Goal: Task Accomplishment & Management: Use online tool/utility

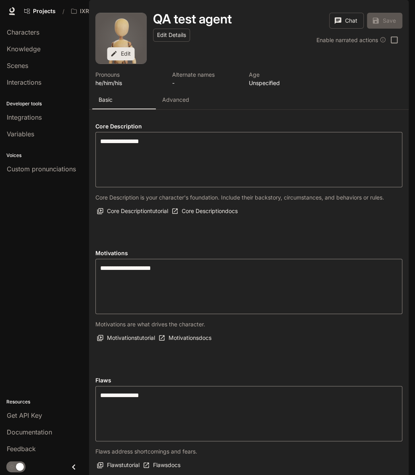
click at [261, 25] on div "QA test agent" at bounding box center [214, 19] width 122 height 13
click at [19, 30] on span "Characters" at bounding box center [23, 32] width 33 height 10
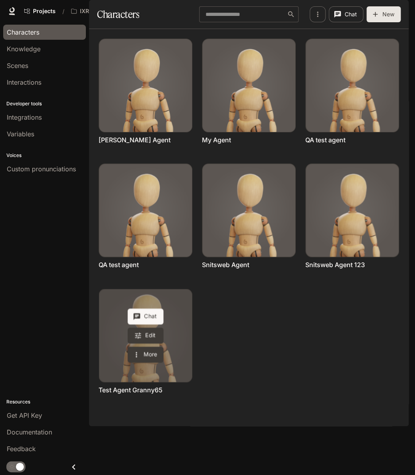
click at [163, 363] on div "Chat Edit More" at bounding box center [146, 336] width 36 height 54
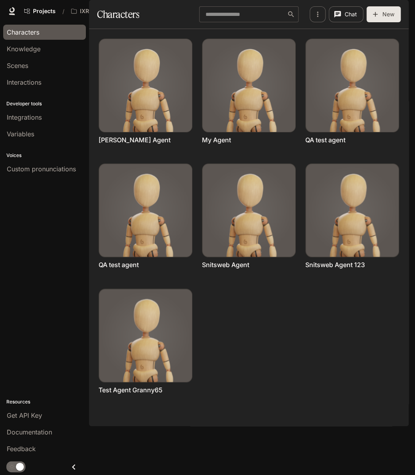
click at [385, 367] on div "Chat Edit More [PERSON_NAME] Agent Chat Edit More My Agent Chat Edit More QA te…" at bounding box center [244, 216] width 310 height 375
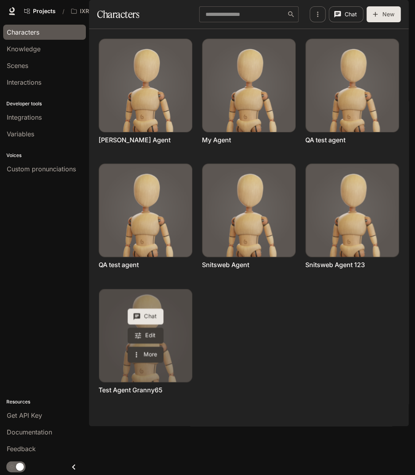
click at [149, 325] on button "Chat" at bounding box center [146, 317] width 36 height 16
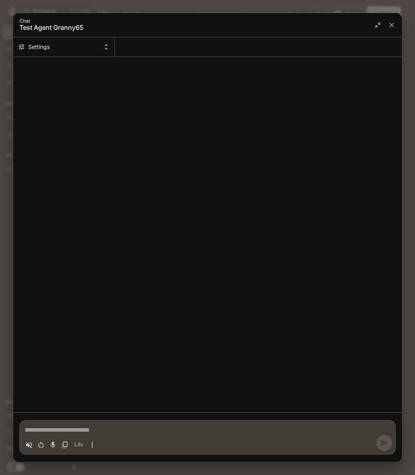
click at [358, 167] on div "Chat simulator history" at bounding box center [207, 235] width 389 height 346
type textarea "*"
click at [161, 427] on textarea "Chat simulator bottom actions" at bounding box center [208, 431] width 366 height 10
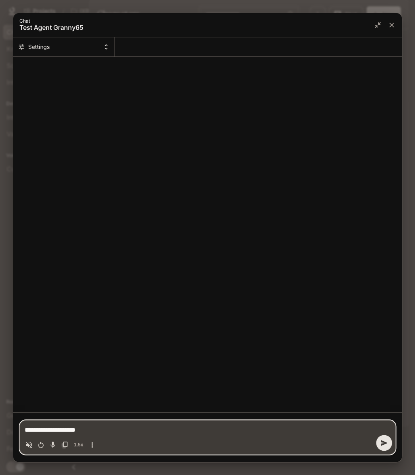
type textarea "**********"
type textarea "*"
click at [340, 296] on div "Chat simulator history" at bounding box center [207, 235] width 389 height 346
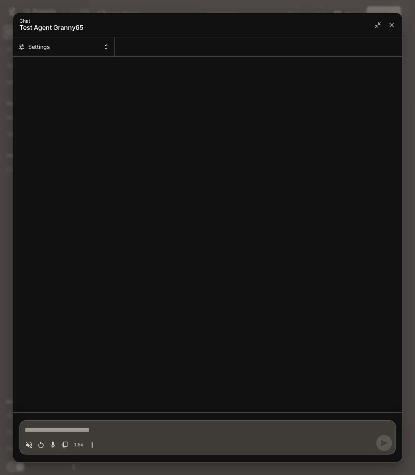
type textarea "*"
click at [116, 426] on textarea "Chat simulator bottom actions" at bounding box center [208, 431] width 366 height 10
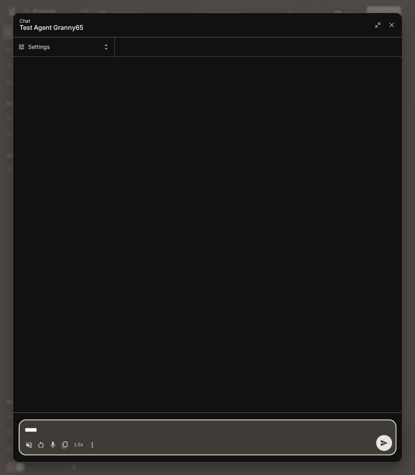
type textarea "******"
type textarea "*"
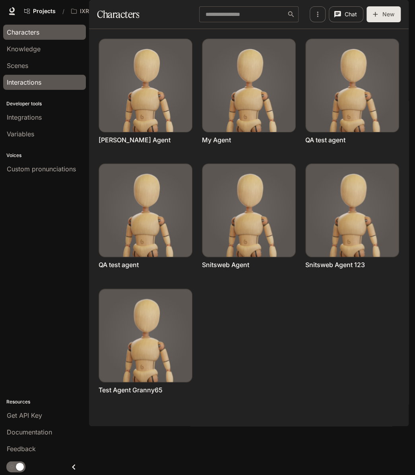
click at [50, 84] on div "Interactions" at bounding box center [45, 83] width 76 height 10
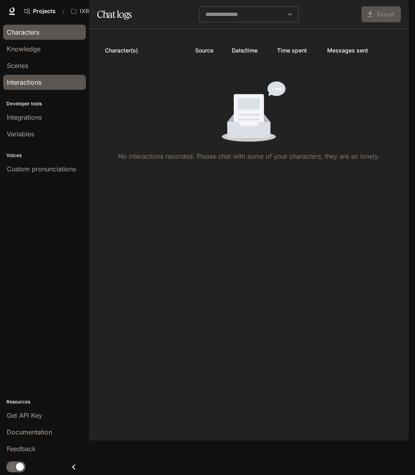
click at [25, 35] on span "Characters" at bounding box center [23, 32] width 33 height 10
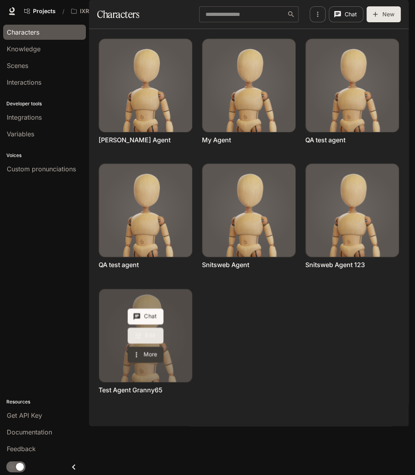
click at [152, 344] on link "Edit" at bounding box center [146, 336] width 36 height 16
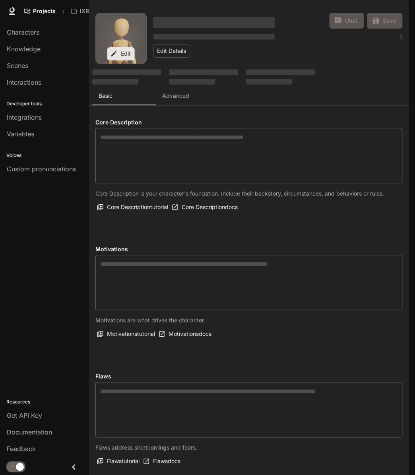
type textarea "**********"
type input "**********"
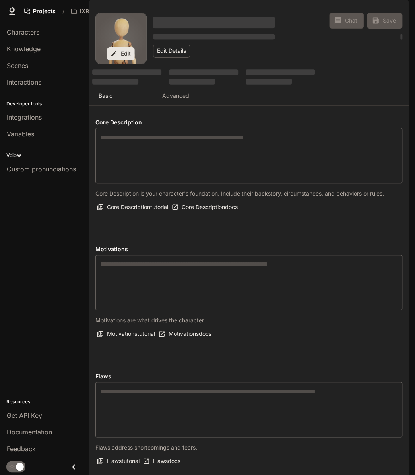
type input "*"
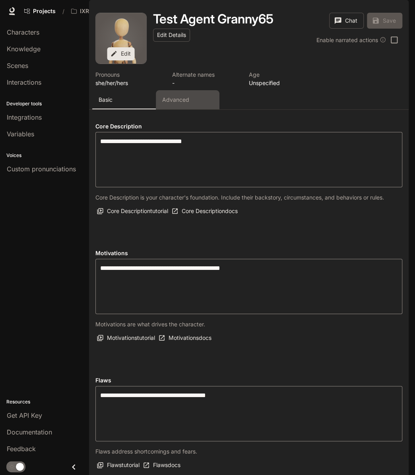
click at [187, 104] on p "Advanced" at bounding box center [175, 100] width 27 height 8
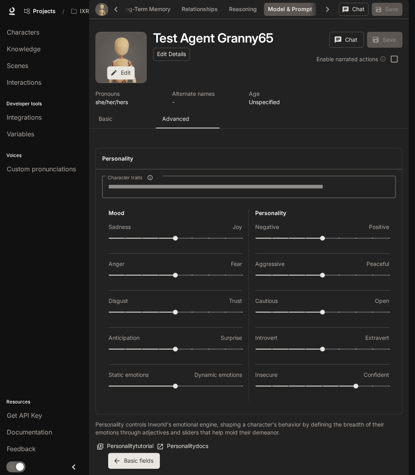
scroll to position [1449, 0]
click at [199, 352] on body "Skip to main content Projects / IXR_AI_DEMO Character Studio Character Studio P…" at bounding box center [207, 237] width 415 height 475
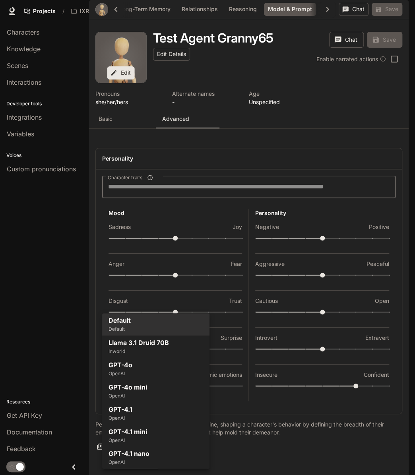
click at [212, 266] on div at bounding box center [207, 237] width 415 height 475
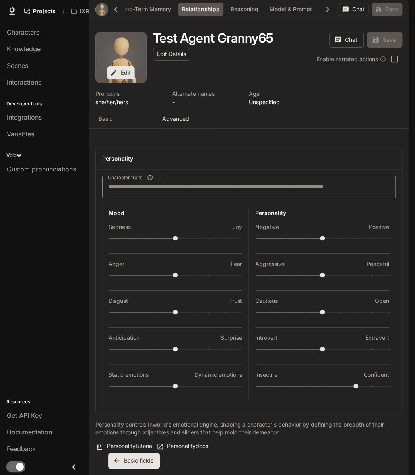
scroll to position [0, 0]
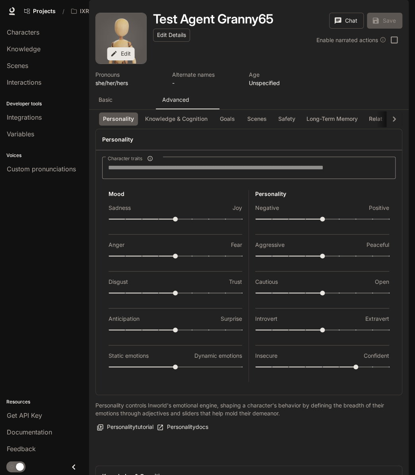
click at [395, 125] on icon "button" at bounding box center [394, 119] width 11 height 11
click at [348, 126] on button "Model & Prompt" at bounding box center [354, 119] width 51 height 13
click at [344, 29] on button "Chat" at bounding box center [346, 21] width 35 height 16
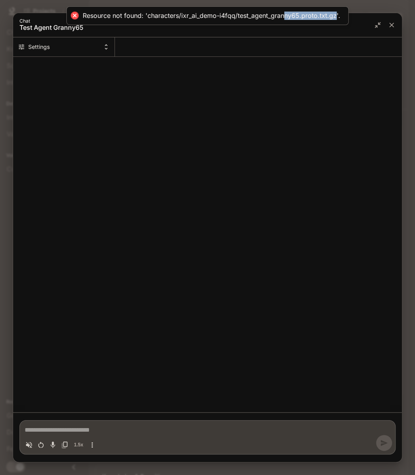
drag, startPoint x: 337, startPoint y: 13, endPoint x: 287, endPoint y: 10, distance: 50.2
click at [287, 10] on div "Resource not found: 'characters/ixr_ai_demo-i4fqq/test_agent_granny65.proto.txt…" at bounding box center [207, 15] width 282 height 19
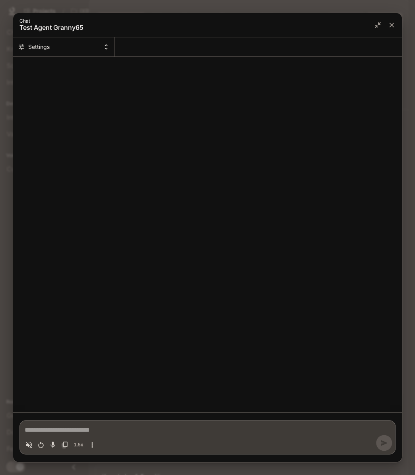
drag, startPoint x: 391, startPoint y: 259, endPoint x: 362, endPoint y: 257, distance: 29.5
click at [391, 259] on div "Chat simulator history" at bounding box center [207, 235] width 389 height 346
click at [111, 434] on textarea "Chat simulator bottom actions" at bounding box center [208, 431] width 366 height 10
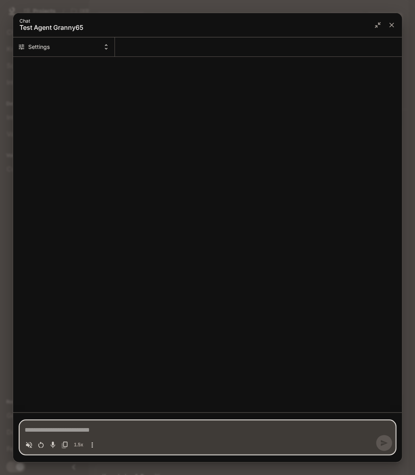
type textarea "*"
click at [136, 4] on div "Chat Test Agent Granny65 Settings * 1.5x" at bounding box center [207, 237] width 415 height 475
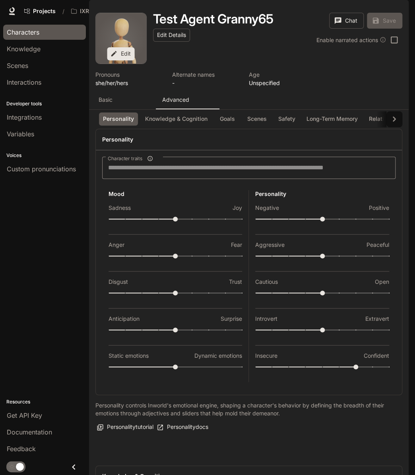
click at [28, 37] on span "Characters" at bounding box center [23, 32] width 33 height 10
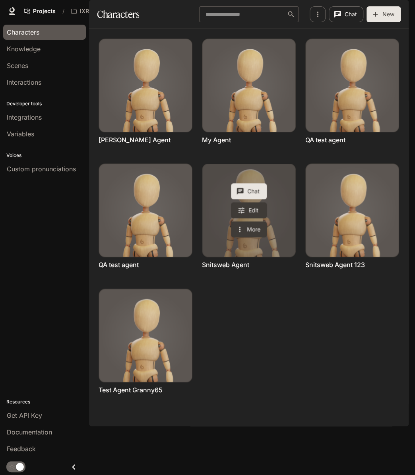
click at [243, 195] on icon "Chat with Snitsweb Agent" at bounding box center [240, 191] width 7 height 7
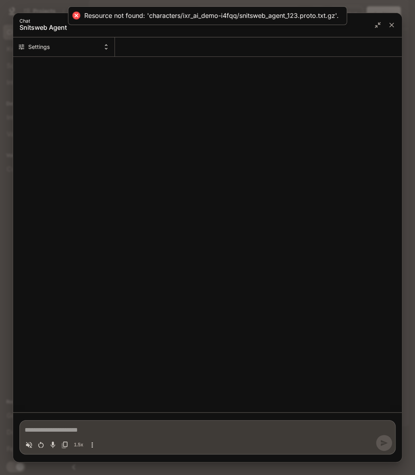
type textarea "*"
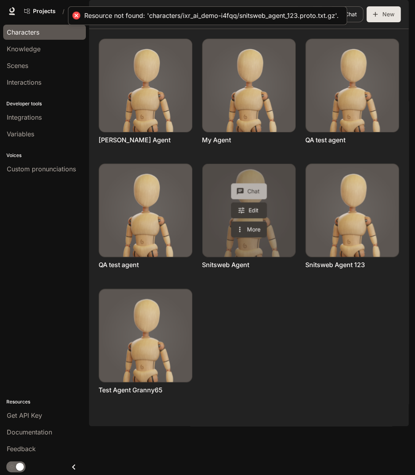
click at [250, 199] on button "Chat" at bounding box center [249, 191] width 36 height 16
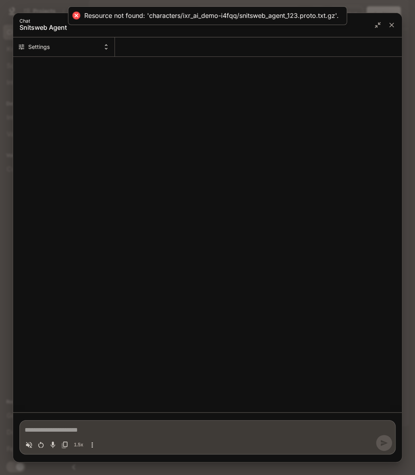
type textarea "*"
click at [391, 25] on icon "close" at bounding box center [391, 25] width 5 height 5
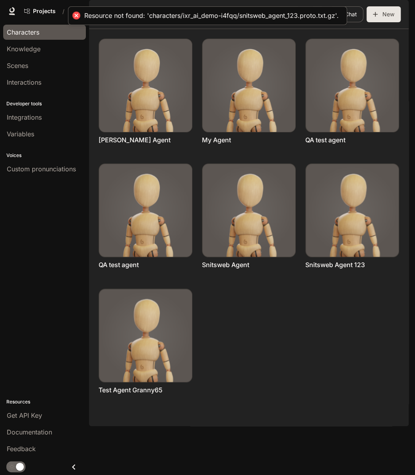
click at [308, 370] on div "Chat Edit More [PERSON_NAME] Agent Chat Edit More My Agent Chat Edit More QA te…" at bounding box center [244, 216] width 310 height 375
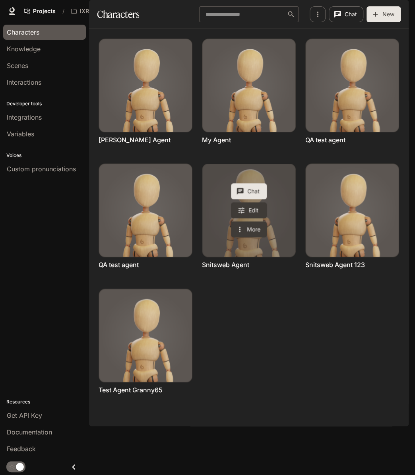
click at [257, 199] on button "Chat" at bounding box center [249, 191] width 36 height 16
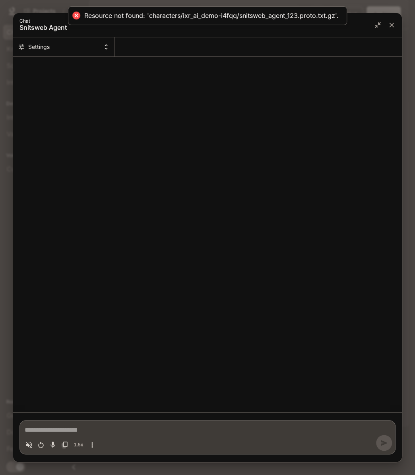
type textarea "*"
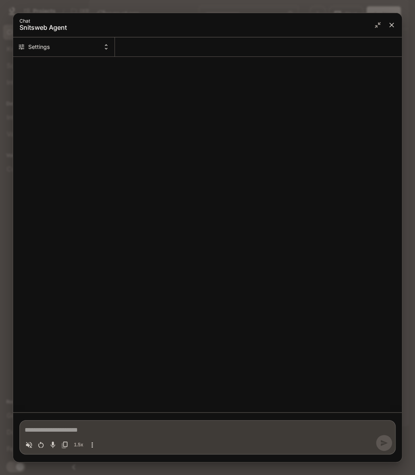
click at [388, 28] on icon "close" at bounding box center [392, 25] width 8 height 8
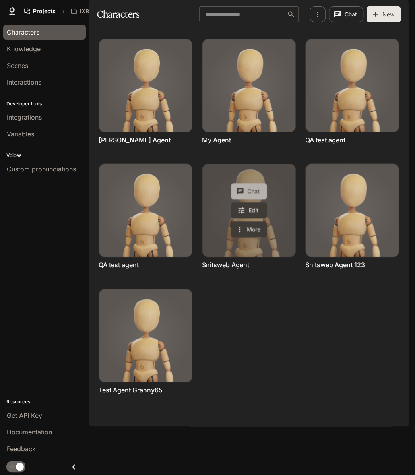
click at [251, 199] on button "Chat" at bounding box center [249, 191] width 36 height 16
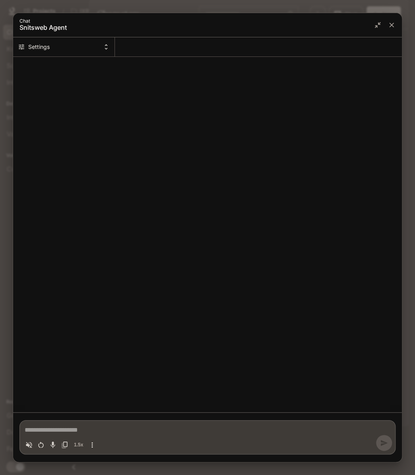
type textarea "*"
click at [393, 24] on icon "close" at bounding box center [392, 25] width 8 height 8
